Goal: Transaction & Acquisition: Purchase product/service

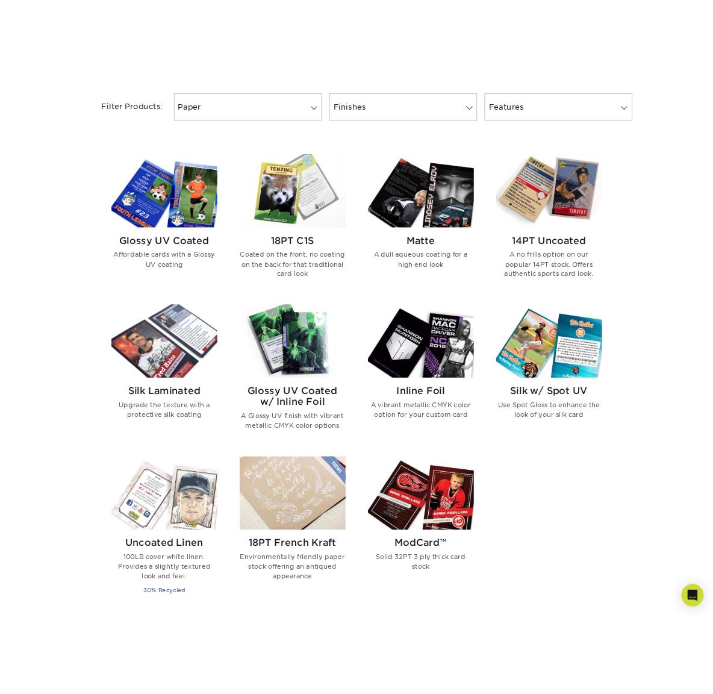
scroll to position [510, 0]
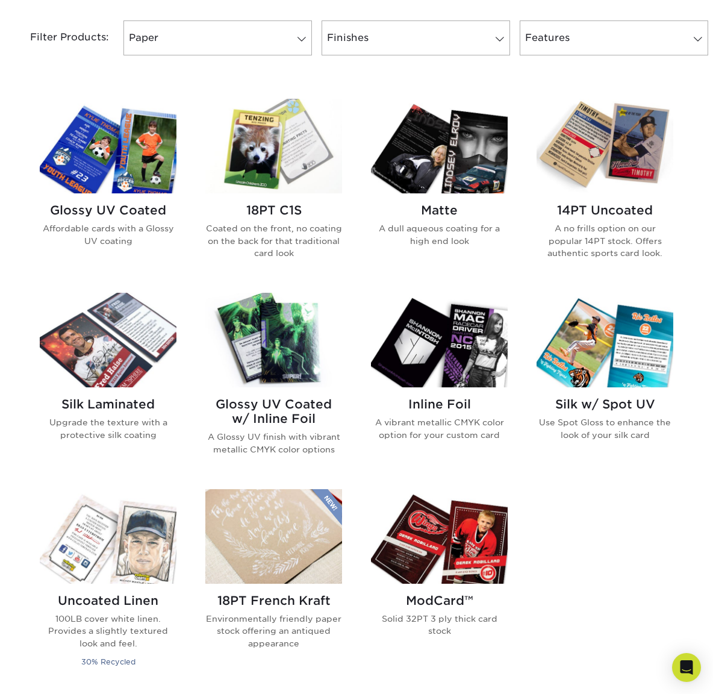
click at [93, 138] on img at bounding box center [108, 146] width 137 height 95
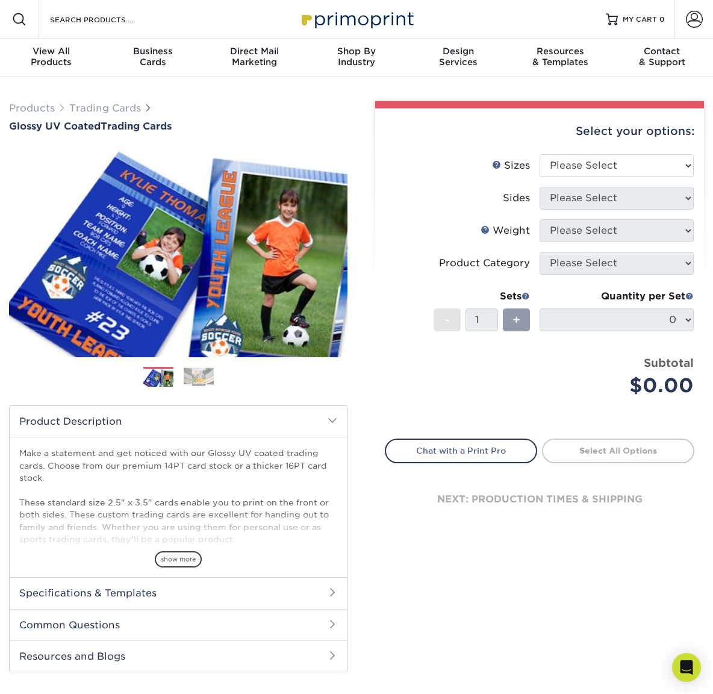
click at [574, 244] on li "Weight Help Weight Please Select 14PT 16PT 18PTC1S" at bounding box center [540, 235] width 309 height 33
click at [614, 157] on select "Please Select 2.5" x 3.5"" at bounding box center [617, 165] width 154 height 23
select select "2.50x3.50"
click at [540, 154] on select "Please Select 2.5" x 3.5"" at bounding box center [617, 165] width 154 height 23
click at [590, 196] on select "Please Select Print Both Sides Print Front Only" at bounding box center [617, 198] width 154 height 23
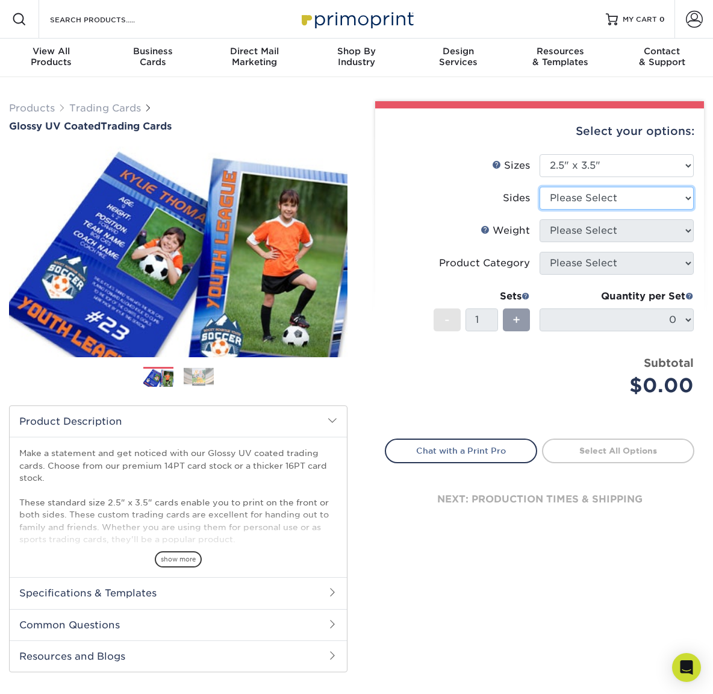
select select "13abbda7-1d64-4f25-8bb2-c179b224825d"
click at [540, 187] on select "Please Select Print Both Sides Print Front Only" at bounding box center [617, 198] width 154 height 23
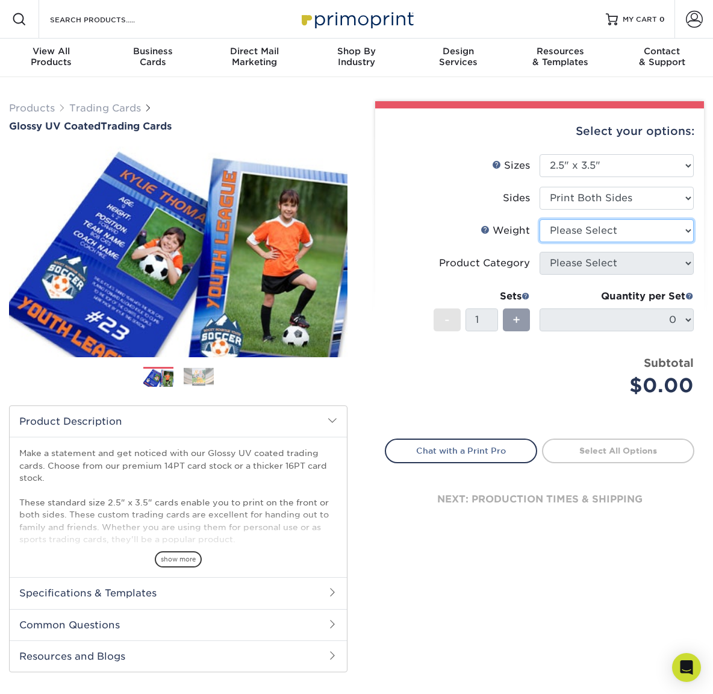
click at [586, 226] on select "Please Select 16PT 14PT 18PT C1S" at bounding box center [617, 230] width 154 height 23
select select "16PT"
click at [540, 219] on select "Please Select 16PT 14PT 18PT C1S" at bounding box center [617, 230] width 154 height 23
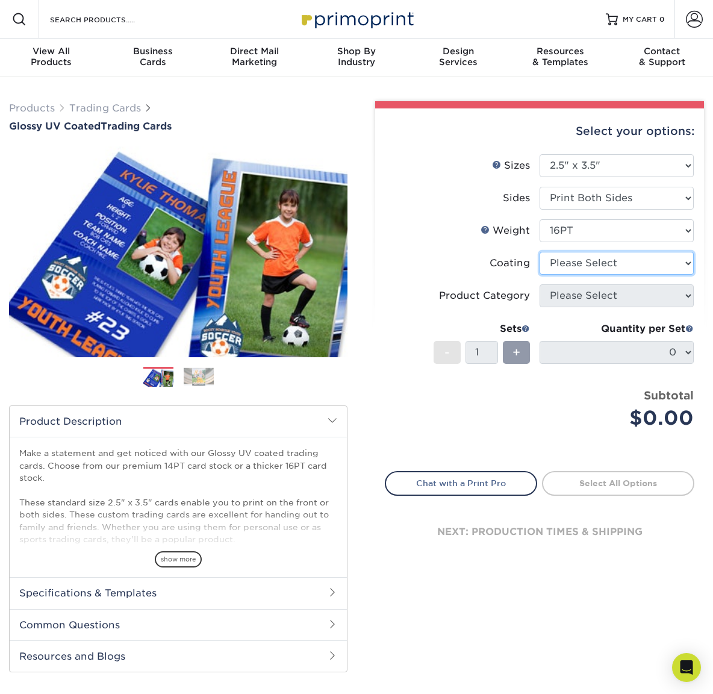
click at [586, 265] on select at bounding box center [617, 263] width 154 height 23
select select "ae367451-b2b8-45df-a344-0f05b6a12993"
click at [540, 252] on select at bounding box center [617, 263] width 154 height 23
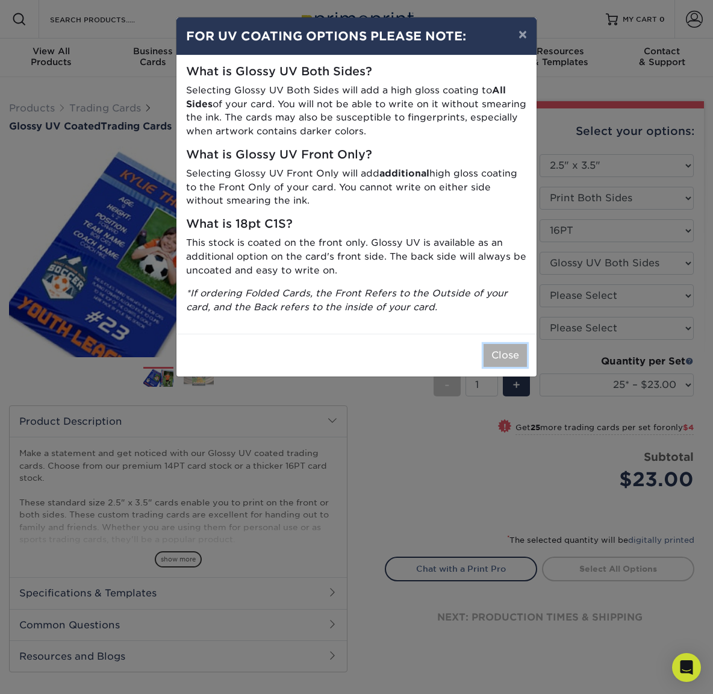
click at [502, 360] on button "Close" at bounding box center [505, 355] width 43 height 23
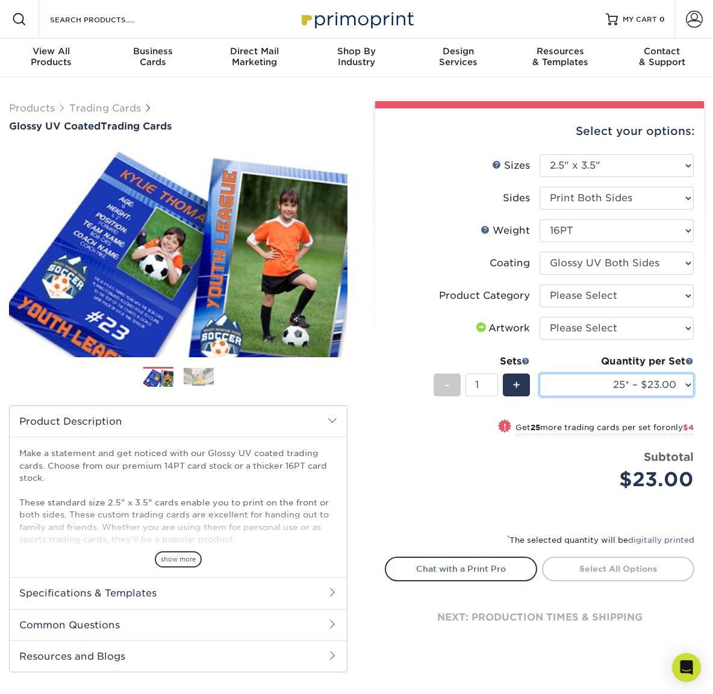
click at [606, 386] on select "25* – $23.00 50* – $27.00 75* – $33.00 100* – $37.00 250* – $47.00 500 – $58.00…" at bounding box center [617, 385] width 154 height 23
select select "500 – $58.00"
click at [540, 374] on select "25* – $23.00 50* – $27.00 75* – $33.00 100* – $37.00 250* – $47.00 500 – $58.00…" at bounding box center [617, 385] width 154 height 23
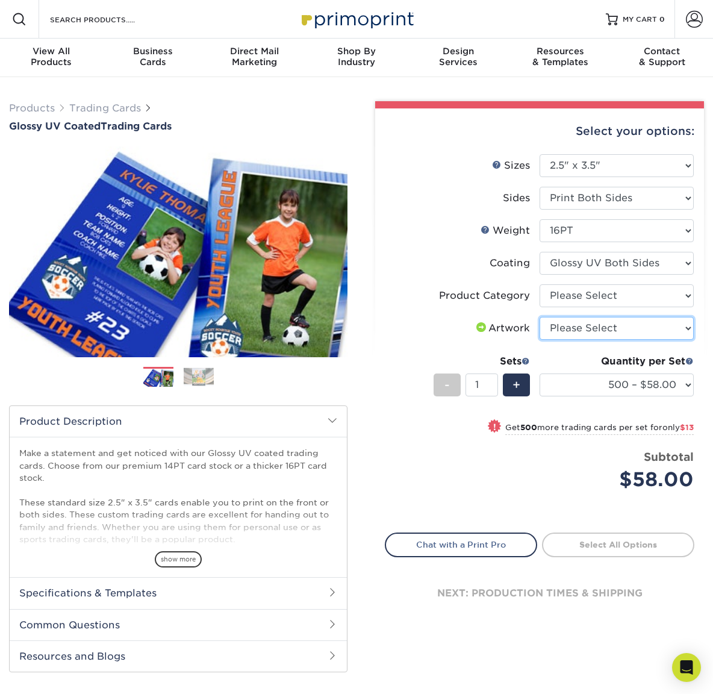
click at [592, 328] on select "Please Select I will upload files I need a design - $100" at bounding box center [617, 328] width 154 height 23
select select "upload"
click at [540, 317] on select "Please Select I will upload files I need a design - $100" at bounding box center [617, 328] width 154 height 23
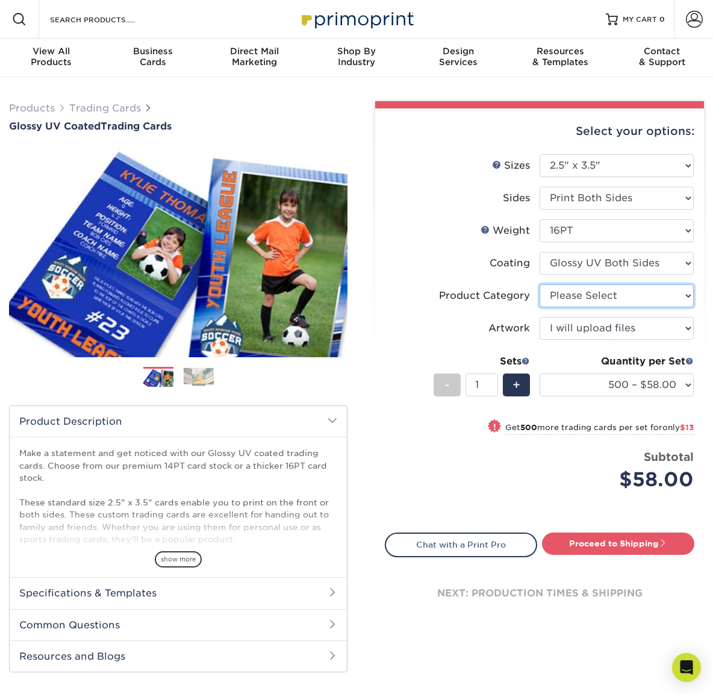
click at [614, 296] on select "Please Select Trading Cards" at bounding box center [617, 295] width 154 height 23
select select "c2f9bce9-36c2-409d-b101-c29d9d031e18"
click at [540, 284] on select "Please Select Trading Cards" at bounding box center [617, 295] width 154 height 23
click at [615, 268] on select at bounding box center [617, 263] width 154 height 23
click at [573, 228] on select "Please Select 16PT 14PT 18PT C1S" at bounding box center [617, 230] width 154 height 23
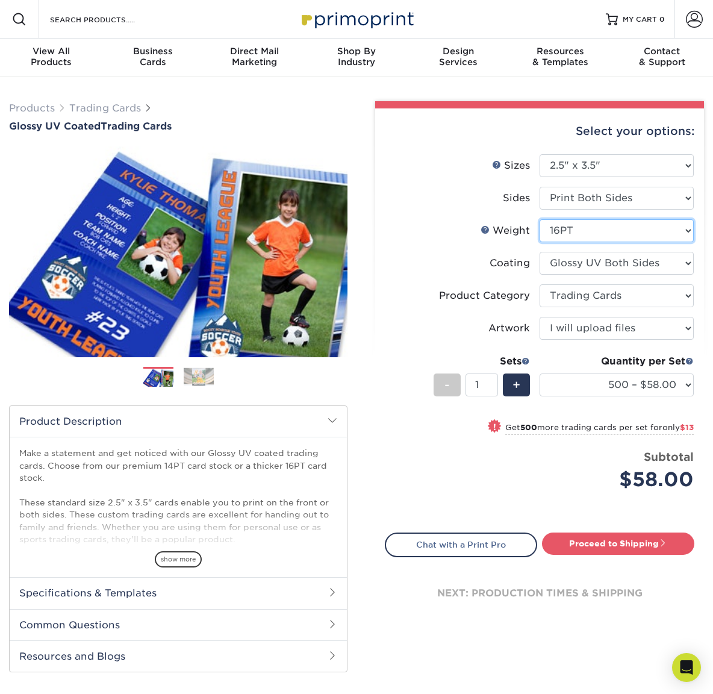
click at [540, 219] on select "Please Select 16PT 14PT 18PT C1S" at bounding box center [617, 230] width 154 height 23
click at [592, 233] on select "Please Select 16PT 14PT 18PT C1S" at bounding box center [617, 230] width 154 height 23
select select "14PT"
click at [540, 219] on select "Please Select 16PT 14PT 18PT C1S" at bounding box center [617, 230] width 154 height 23
select select "-1"
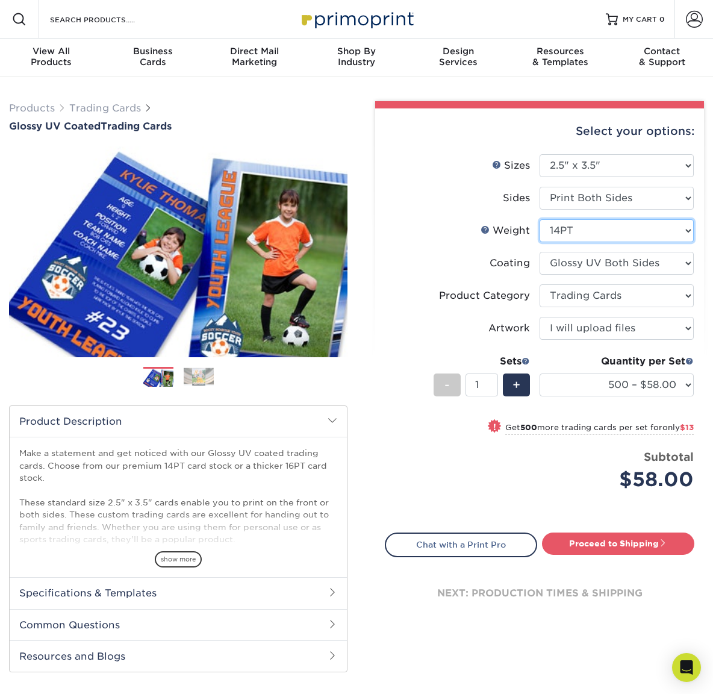
select select
select select "-1"
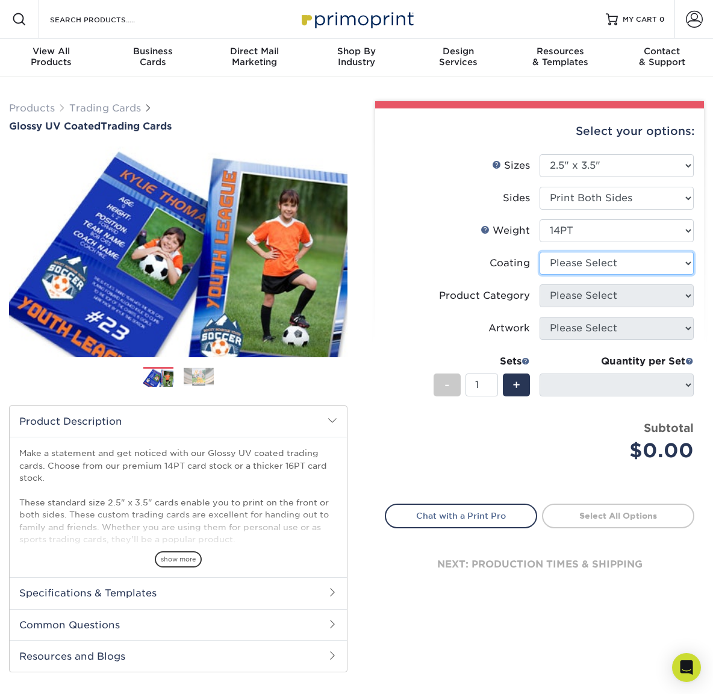
click at [594, 268] on select at bounding box center [617, 263] width 154 height 23
select select "ae367451-b2b8-45df-a344-0f05b6a12993"
click at [540, 252] on select at bounding box center [617, 263] width 154 height 23
select select "-1"
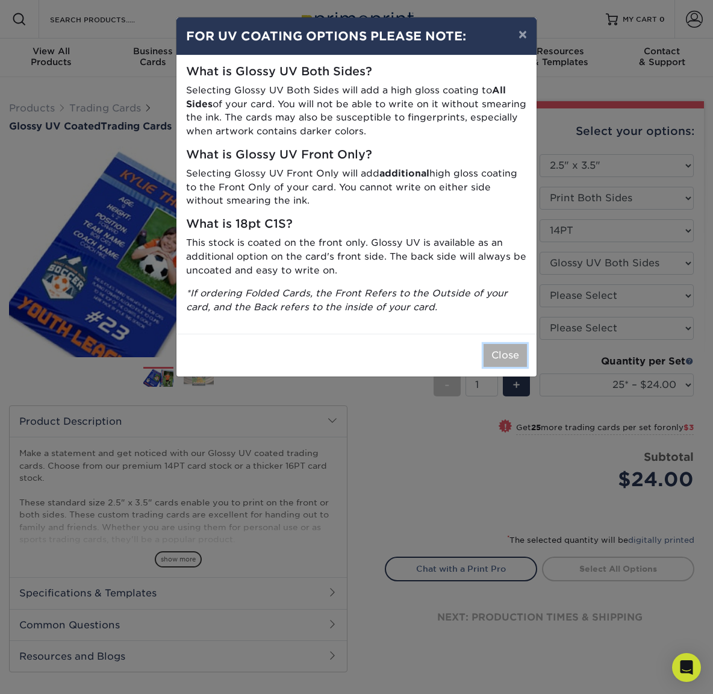
click at [501, 345] on button "Close" at bounding box center [505, 355] width 43 height 23
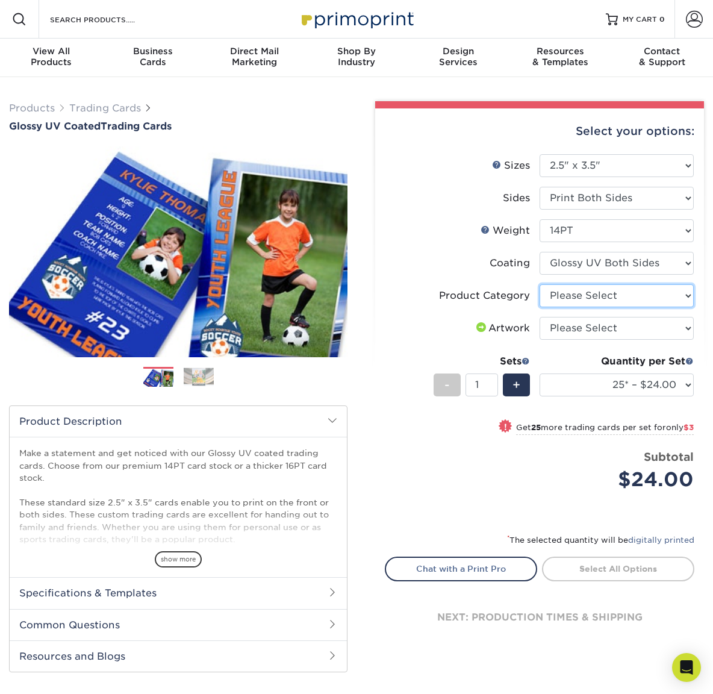
click at [571, 292] on select "Please Select Trading Cards" at bounding box center [617, 295] width 154 height 23
select select "c2f9bce9-36c2-409d-b101-c29d9d031e18"
click at [540, 284] on select "Please Select Trading Cards" at bounding box center [617, 295] width 154 height 23
click at [571, 326] on select "Please Select I will upload files I need a design - $100" at bounding box center [617, 328] width 154 height 23
select select "upload"
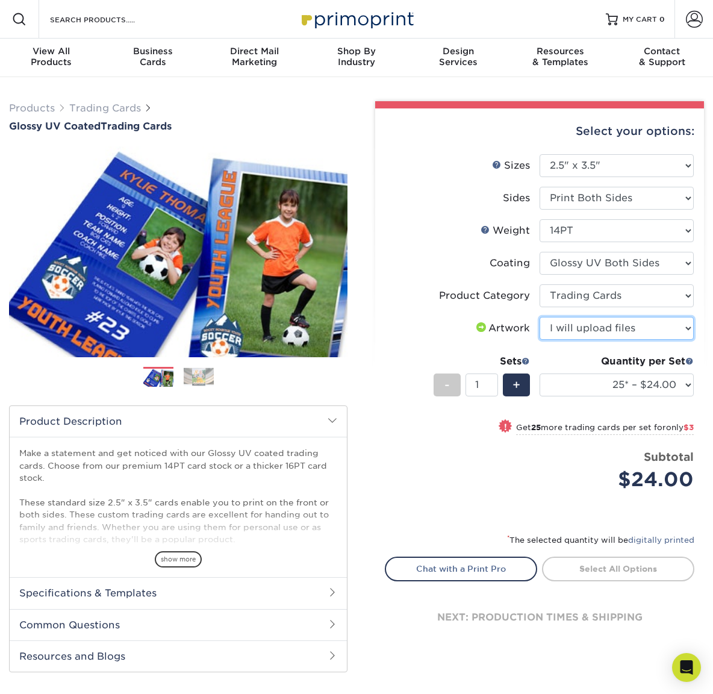
click at [540, 317] on select "Please Select I will upload files I need a design - $100" at bounding box center [617, 328] width 154 height 23
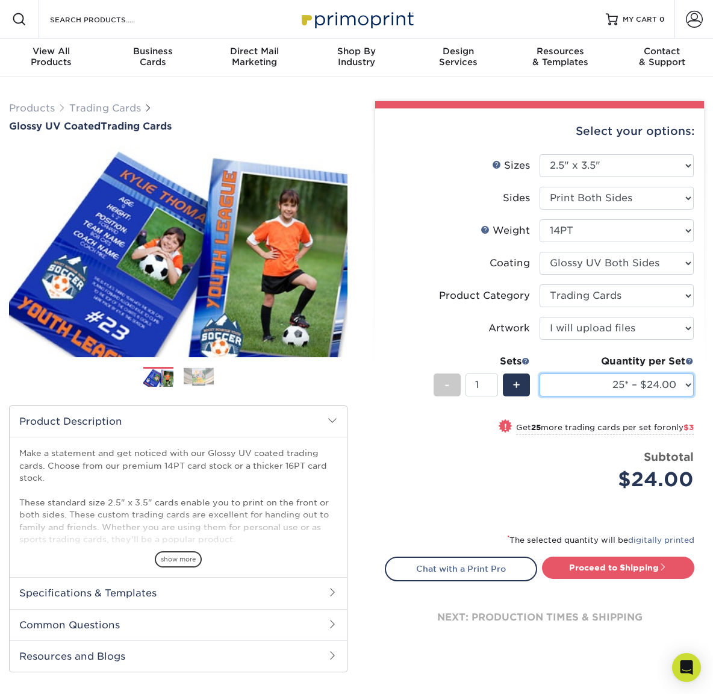
click at [616, 383] on select "25* – $24.00 50* – $27.00 75* – $34.00 100* – $37.00 250* – $48.00 500 – $59.00…" at bounding box center [617, 385] width 154 height 23
select select "500 – $59.00"
click at [540, 374] on select "25* – $24.00 50* – $27.00 75* – $34.00 100* – $37.00 250* – $48.00 500 – $59.00…" at bounding box center [617, 385] width 154 height 23
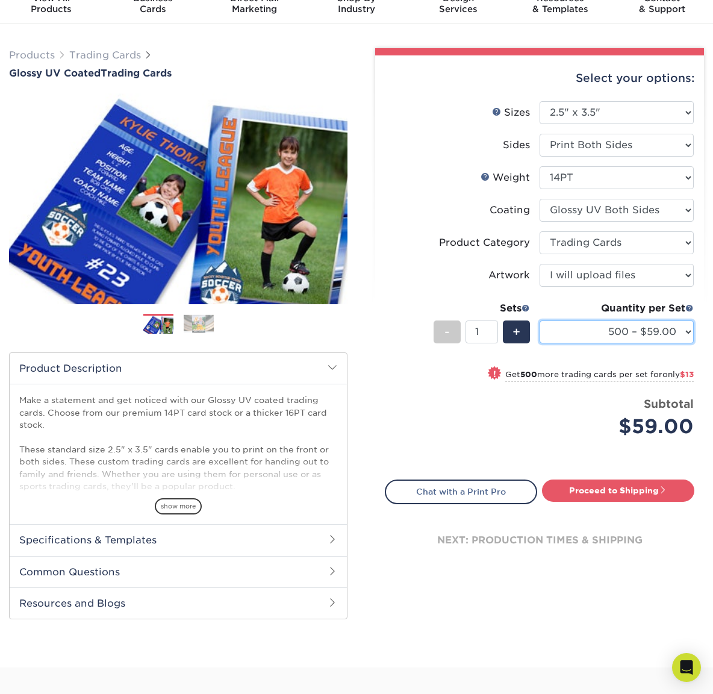
scroll to position [52, 0]
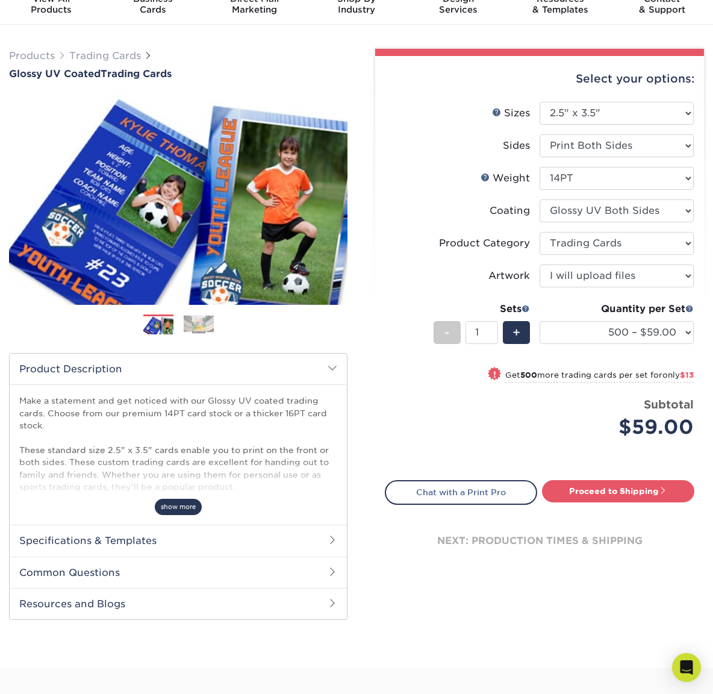
click at [177, 505] on span "show more" at bounding box center [178, 507] width 47 height 16
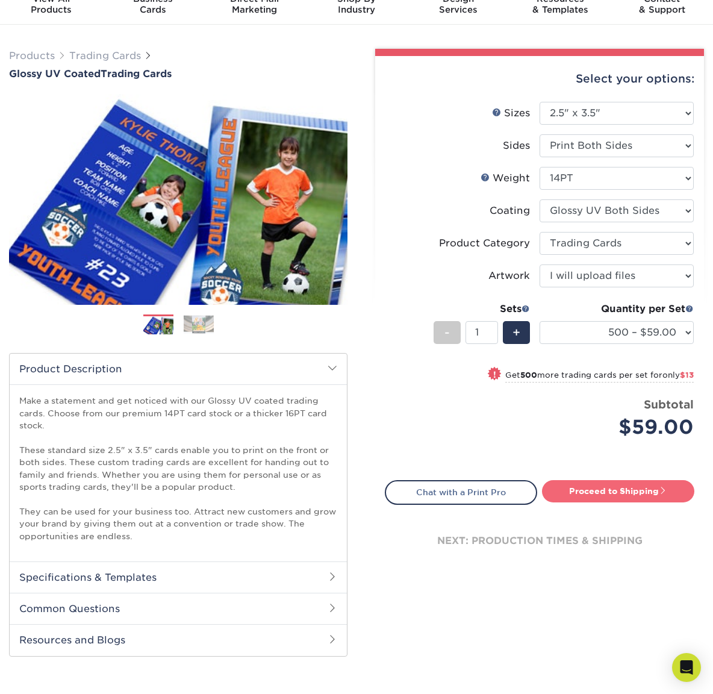
click at [583, 498] on link "Proceed to Shipping" at bounding box center [618, 491] width 152 height 22
type input "Set 1"
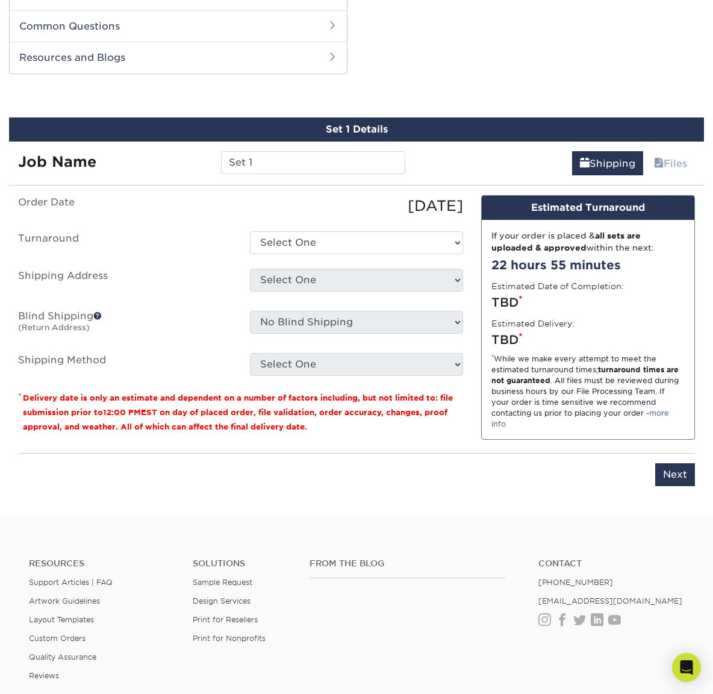
scroll to position [650, 0]
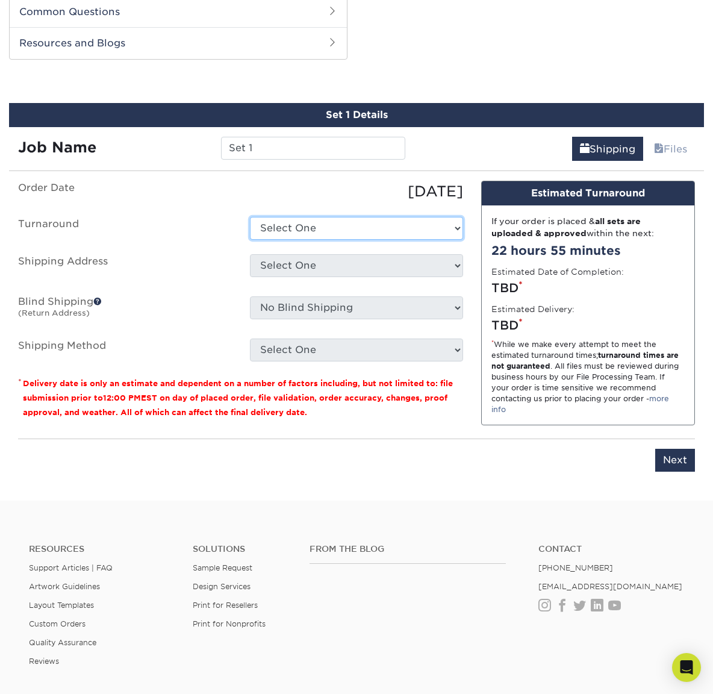
click at [351, 221] on select "Select One 2-4 Business Days 2 Day Next Business Day" at bounding box center [357, 228] width 214 height 23
select select "ff593d66-b1b3-4c64-abb4-5f331db3e1f4"
click at [250, 217] on select "Select One 2-4 Business Days 2 Day Next Business Day" at bounding box center [357, 228] width 214 height 23
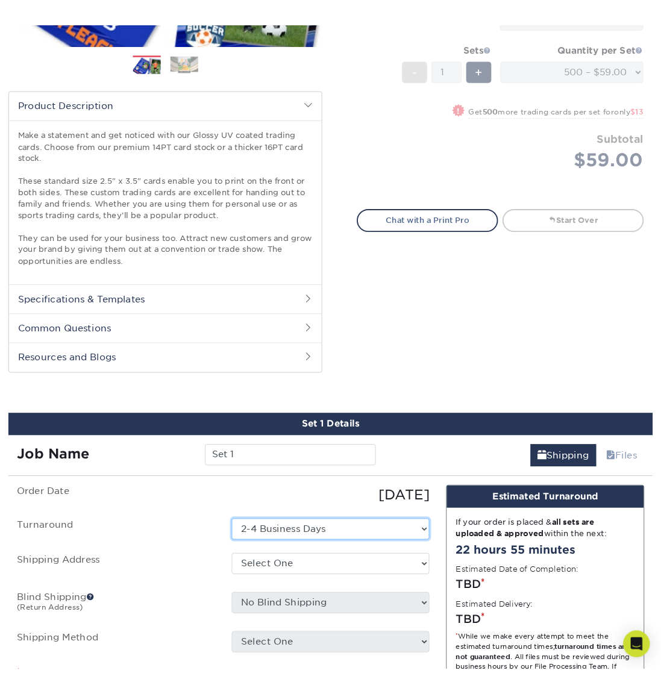
scroll to position [0, 0]
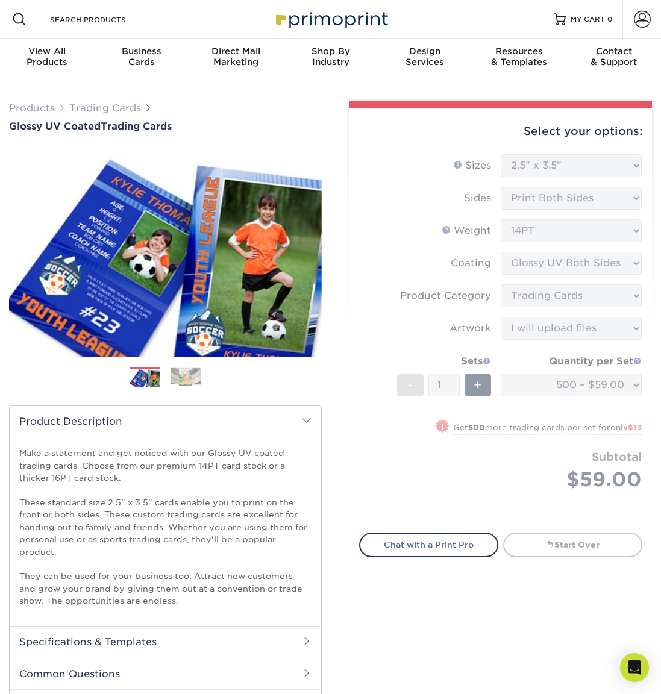
click at [460, 443] on form "Sizes Help Sizes Please Select 2.5" x 3.5" Sides Please Select 16PT - 1" at bounding box center [501, 336] width 284 height 365
click at [565, 454] on form "Sizes Help Sizes Please Select 2.5" x 3.5" Sides Please Select 16PT - 1" at bounding box center [501, 336] width 284 height 365
click at [536, 375] on form "Sizes Help Sizes Please Select 2.5" x 3.5" Sides Please Select 16PT - 1" at bounding box center [501, 336] width 284 height 365
click at [362, 474] on form "Sizes Help Sizes Please Select 2.5" x 3.5" Sides Please Select 16PT - 1" at bounding box center [501, 336] width 284 height 365
click at [449, 372] on form "Sizes Help Sizes Please Select 2.5" x 3.5" Sides Please Select 16PT - 1" at bounding box center [501, 336] width 284 height 365
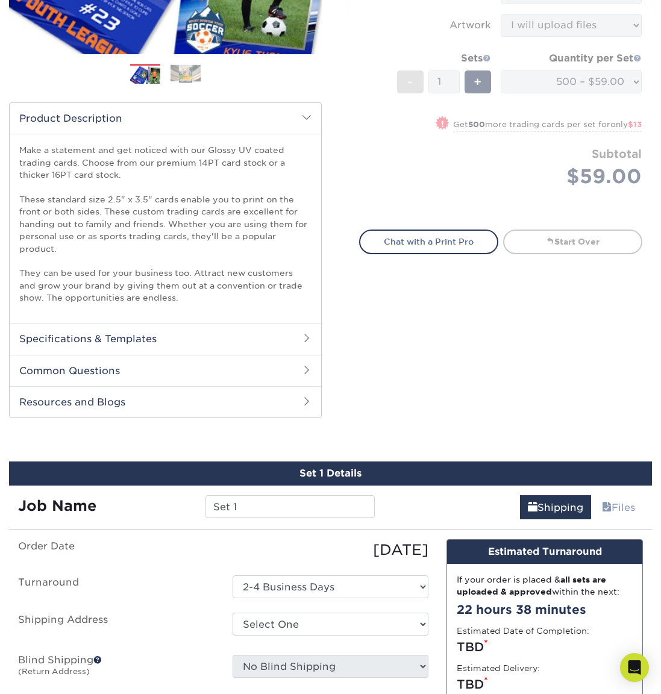
scroll to position [480, 0]
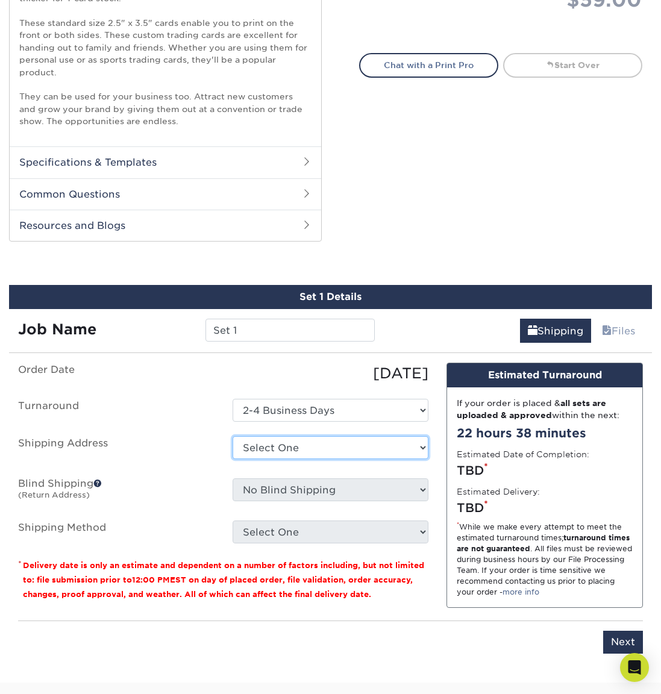
click at [295, 437] on select "Select One + Add New Address - Login" at bounding box center [331, 447] width 196 height 23
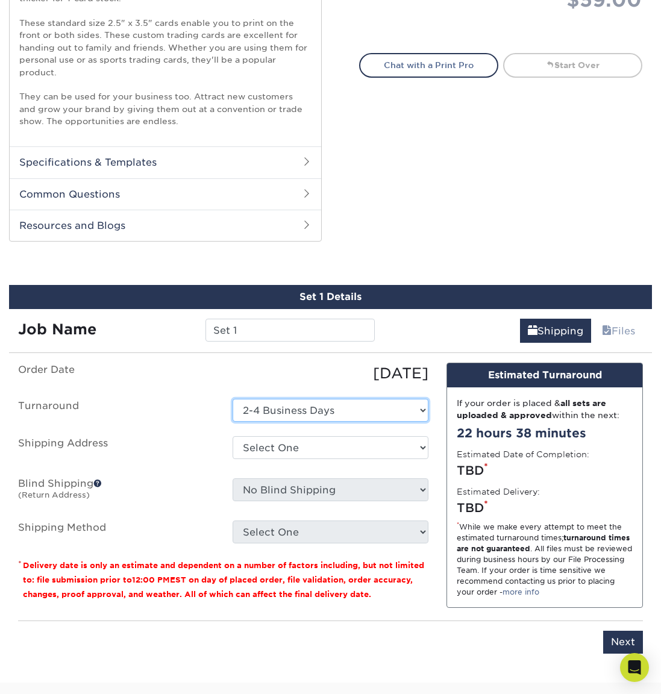
click at [300, 410] on select "Select One 2-4 Business Days 2 Day Next Business Day" at bounding box center [331, 410] width 196 height 23
click at [233, 399] on select "Select One 2-4 Business Days 2 Day Next Business Day" at bounding box center [331, 410] width 196 height 23
click at [301, 460] on div "Select One + Add New Address - Login" at bounding box center [331, 450] width 215 height 28
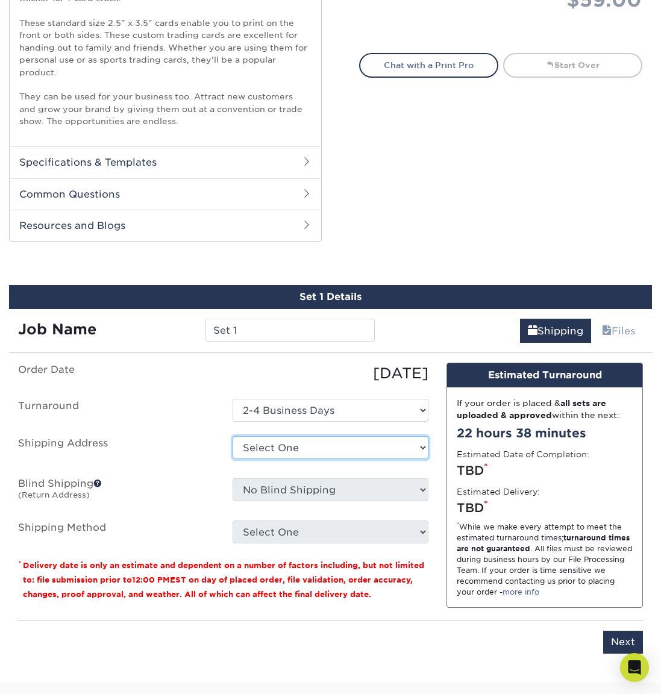
click at [304, 451] on select "Select One + Add New Address - Login" at bounding box center [331, 447] width 196 height 23
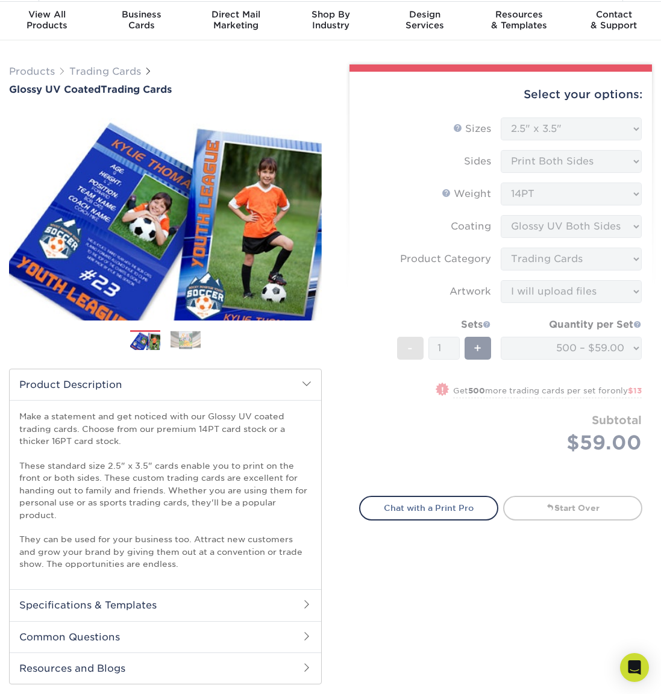
scroll to position [0, 0]
